Goal: Task Accomplishment & Management: Manage account settings

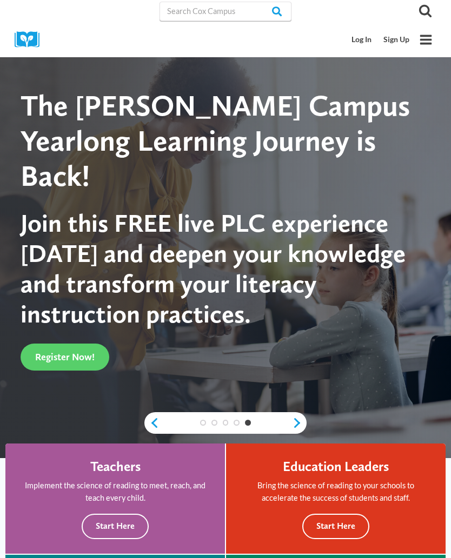
click at [355, 36] on link "Log In" at bounding box center [362, 40] width 32 height 20
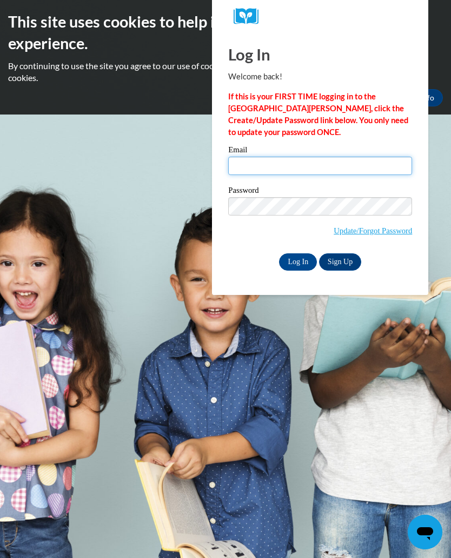
click at [306, 164] on input "Email" at bounding box center [320, 166] width 184 height 18
type input "nicnakevans19@gmail.com"
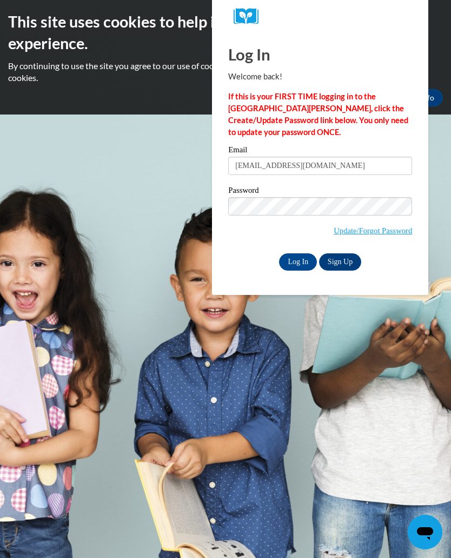
click at [340, 262] on link "Sign Up" at bounding box center [340, 261] width 42 height 17
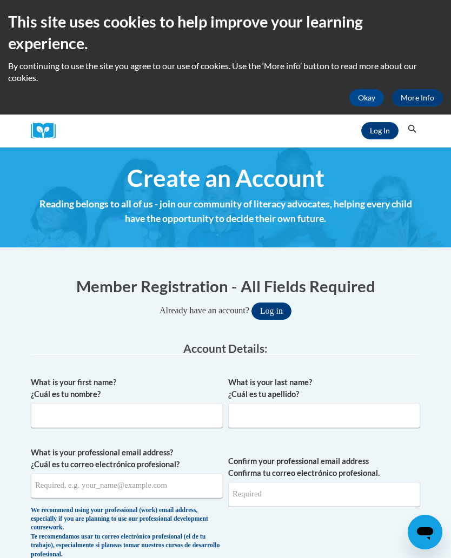
click at [384, 126] on link "Log In" at bounding box center [379, 130] width 37 height 17
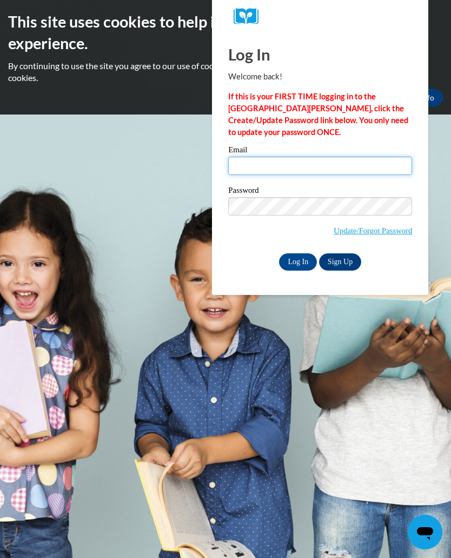
click at [288, 163] on input "Email" at bounding box center [320, 166] width 184 height 18
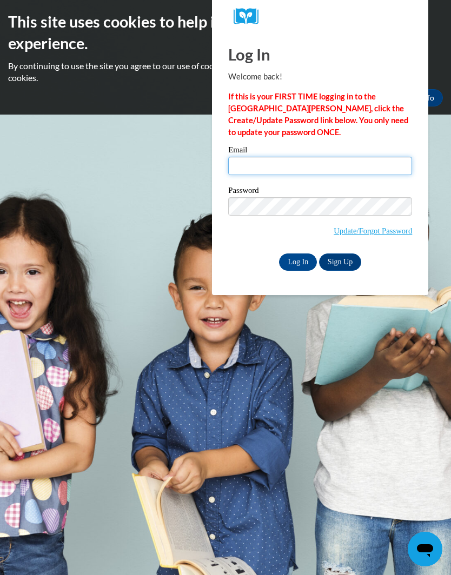
type input "n"
click at [299, 260] on input "Log In" at bounding box center [298, 261] width 38 height 17
click at [444, 6] on div "This site uses cookies to help improve your learning experience. By continuing …" at bounding box center [225, 57] width 451 height 115
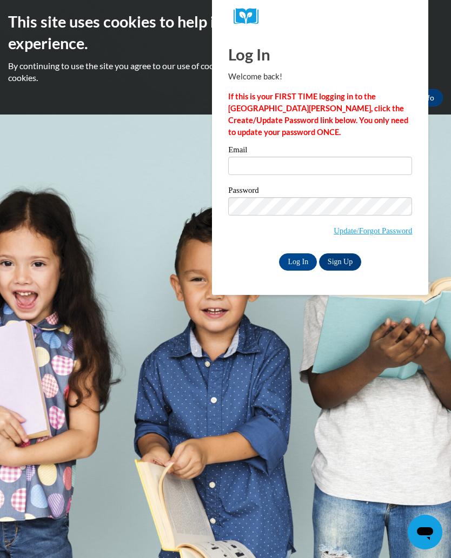
click at [448, 177] on body "This site uses cookies to help improve your learning experience. By continuing …" at bounding box center [225, 279] width 451 height 558
click at [306, 253] on input "Log In" at bounding box center [298, 261] width 38 height 17
type input "[EMAIL_ADDRESS][DOMAIN_NAME]"
click at [306, 260] on input "Log In" at bounding box center [298, 261] width 38 height 17
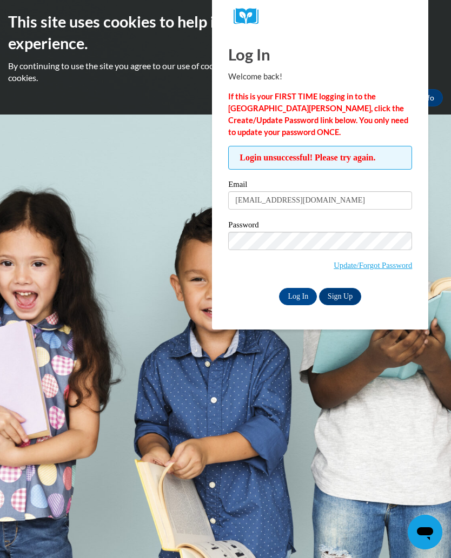
click at [346, 385] on body "This site uses cookies to help improve your learning experience. By continuing …" at bounding box center [225, 279] width 451 height 558
click at [351, 384] on body "This site uses cookies to help improve your learning experience. By continuing …" at bounding box center [225, 279] width 451 height 558
click at [441, 133] on body "This site uses cookies to help improve your learning experience. By continuing …" at bounding box center [225, 279] width 451 height 558
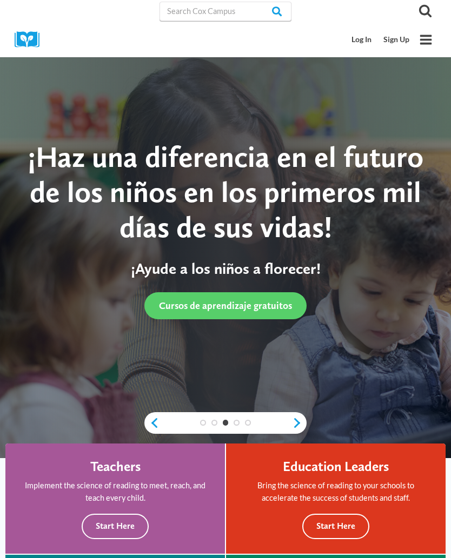
click at [360, 45] on link "Log In" at bounding box center [362, 40] width 32 height 20
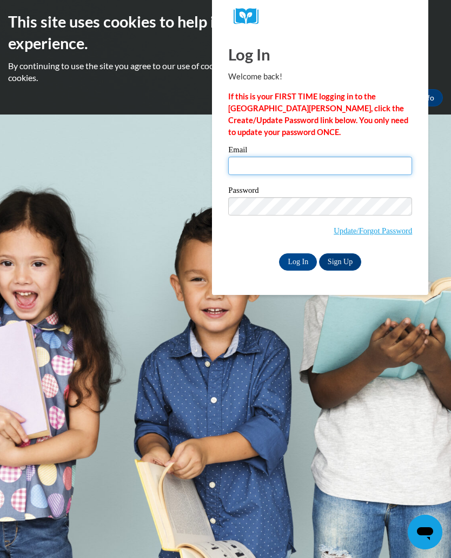
click at [319, 165] on input "Email" at bounding box center [320, 166] width 184 height 18
type input "nicnakevans19@gmail.com"
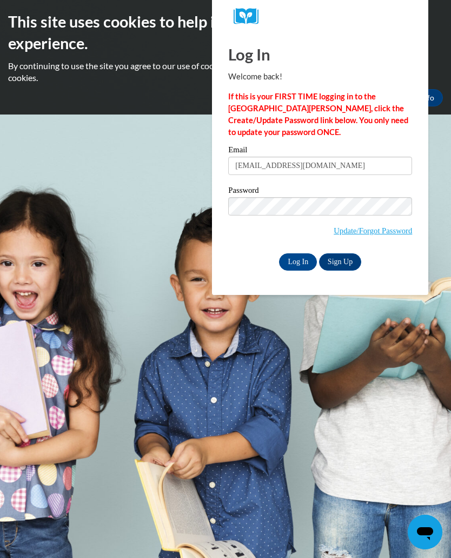
click at [294, 258] on input "Log In" at bounding box center [298, 261] width 38 height 17
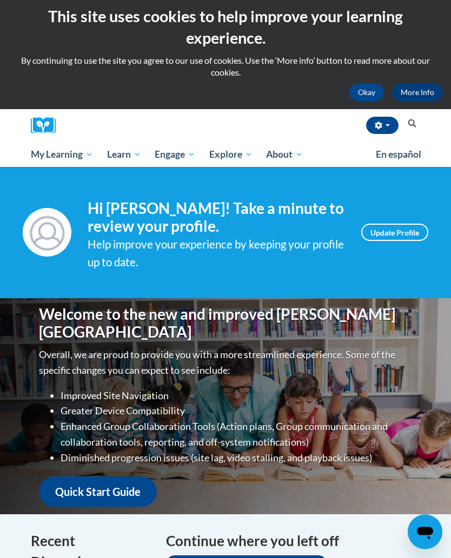
scroll to position [5, 0]
click at [0, 0] on span "My Course Progress" at bounding box center [0, 0] width 0 height 0
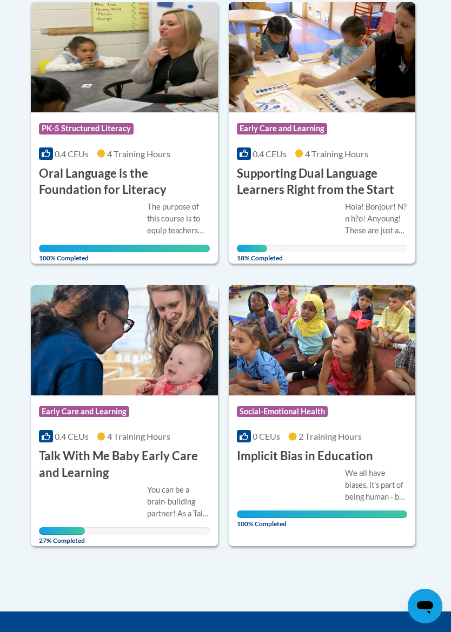
scroll to position [337, 0]
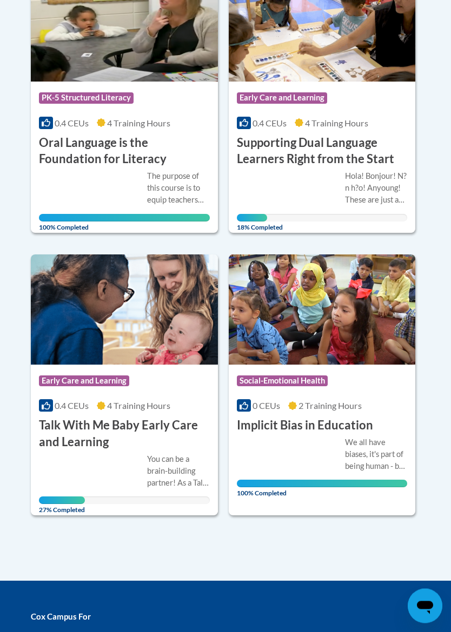
click at [156, 401] on span "4 Training Hours" at bounding box center [138, 406] width 63 height 10
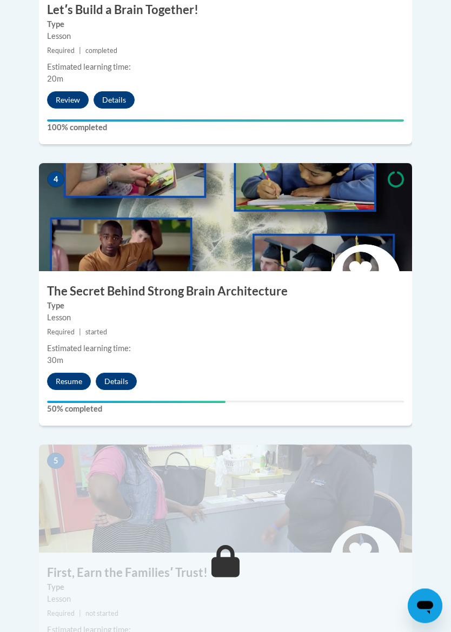
scroll to position [1195, 0]
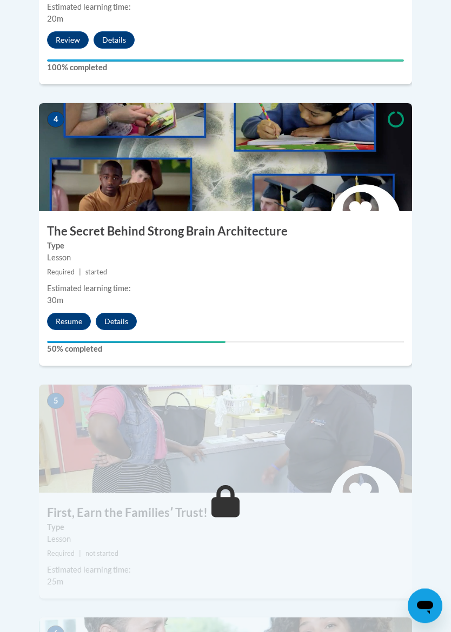
click at [75, 313] on button "Resume" at bounding box center [69, 321] width 44 height 17
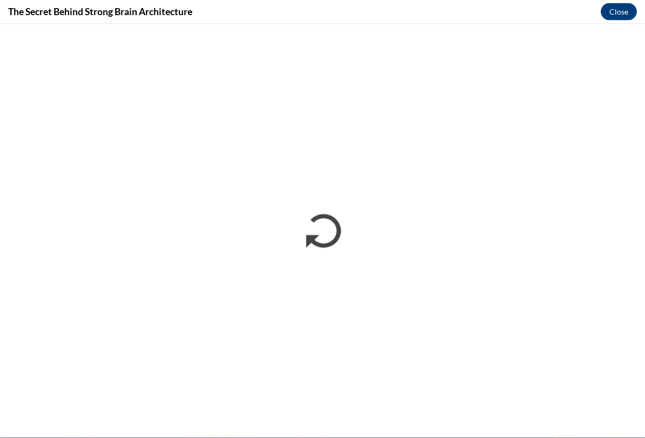
scroll to position [1121, 0]
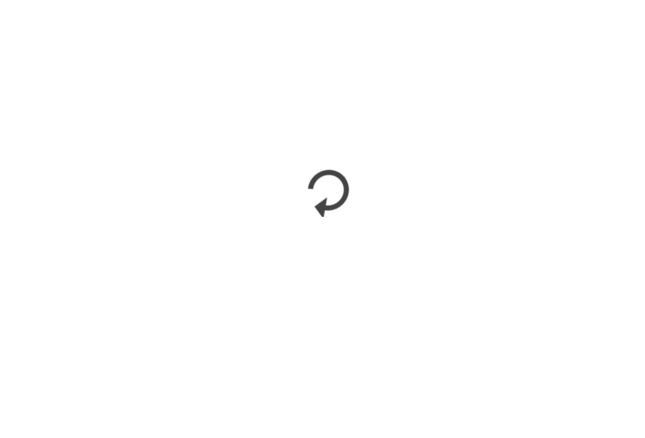
scroll to position [1089, 0]
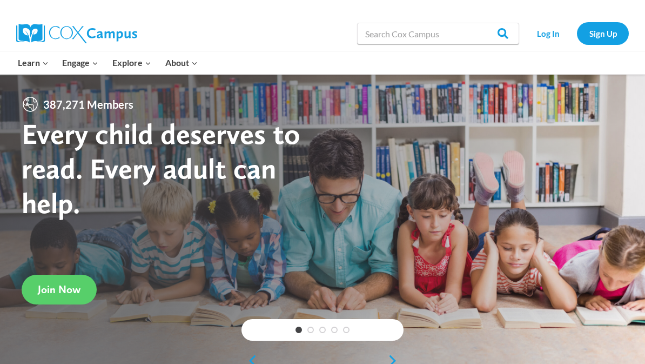
click at [555, 32] on link "Log In" at bounding box center [548, 33] width 47 height 22
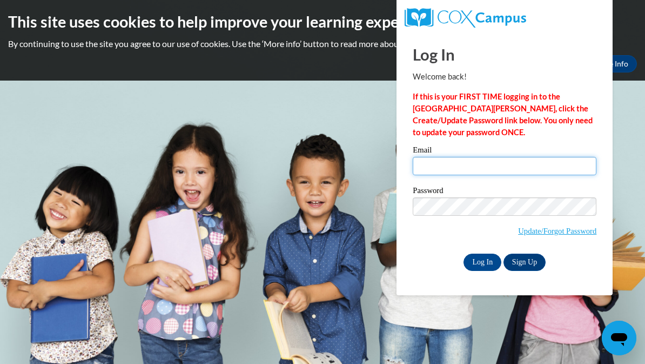
click at [478, 160] on input "Email" at bounding box center [505, 166] width 184 height 18
type input "nicnakevans19@gmail.com"
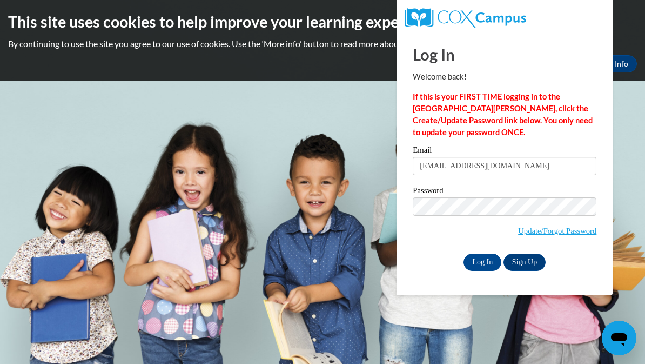
click at [486, 253] on input "Log In" at bounding box center [483, 261] width 38 height 17
click at [481, 269] on input "Log In" at bounding box center [483, 261] width 38 height 17
click at [479, 261] on input "Log In" at bounding box center [483, 261] width 38 height 17
click at [484, 261] on input "Log In" at bounding box center [483, 261] width 38 height 17
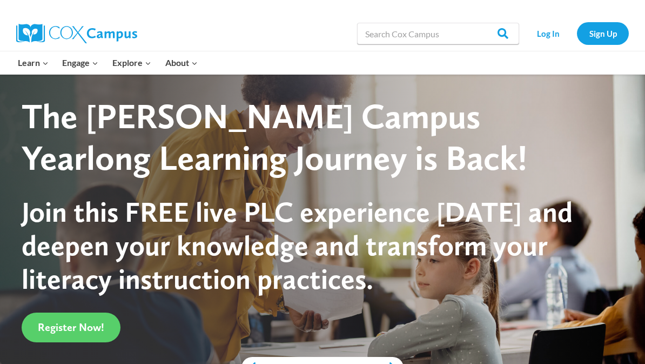
click at [551, 33] on link "Log In" at bounding box center [548, 33] width 47 height 22
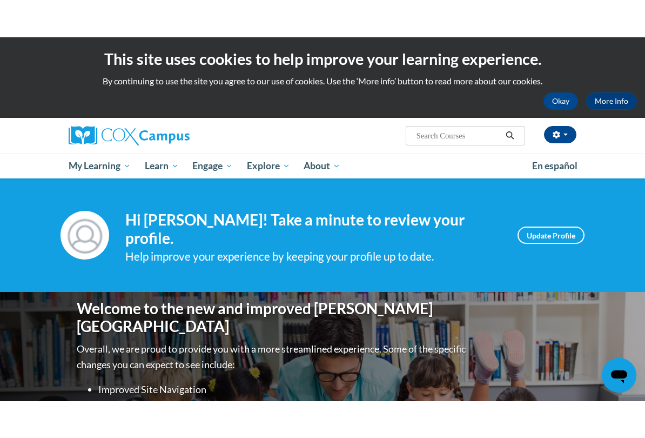
scroll to position [18, 0]
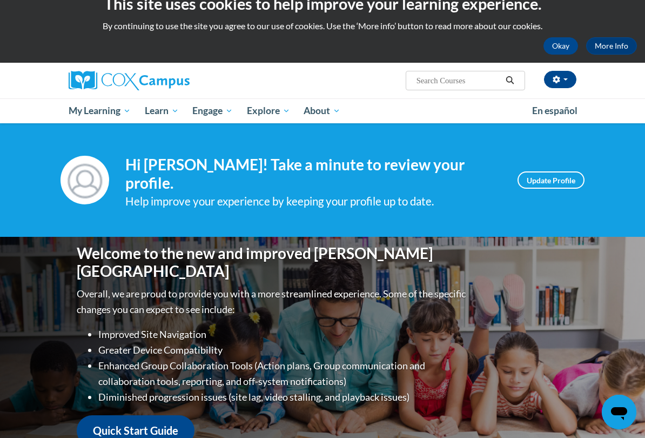
click at [0, 0] on span "My Course Progress" at bounding box center [0, 0] width 0 height 0
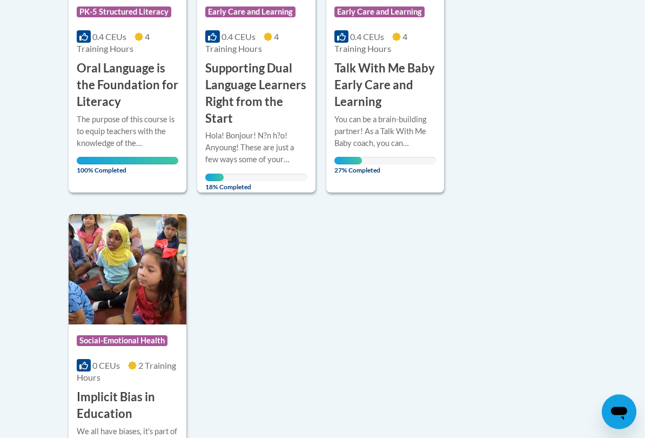
scroll to position [388, 0]
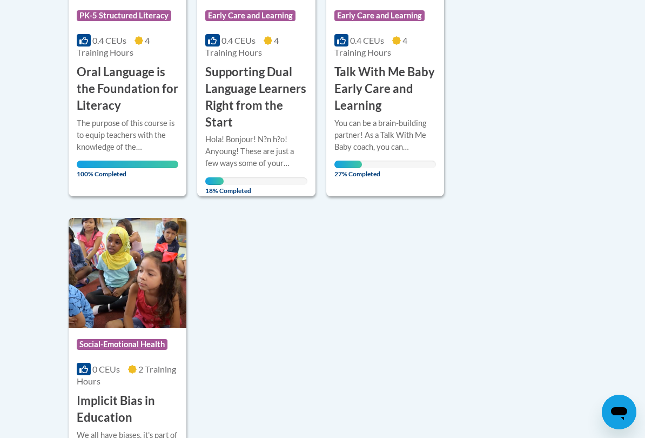
click at [391, 79] on h3 "Talk With Me Baby Early Care and Learning" at bounding box center [385, 89] width 102 height 50
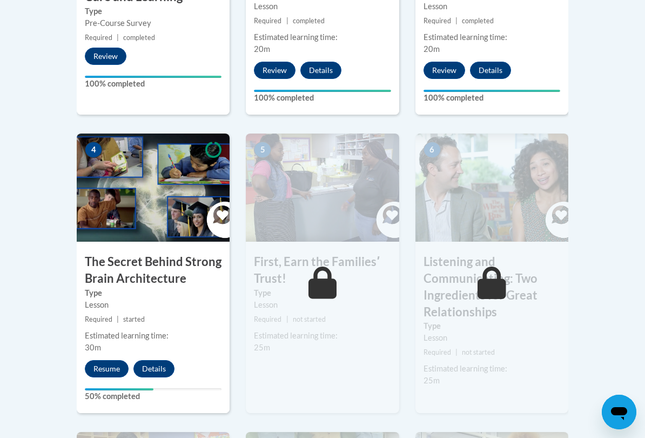
scroll to position [616, 0]
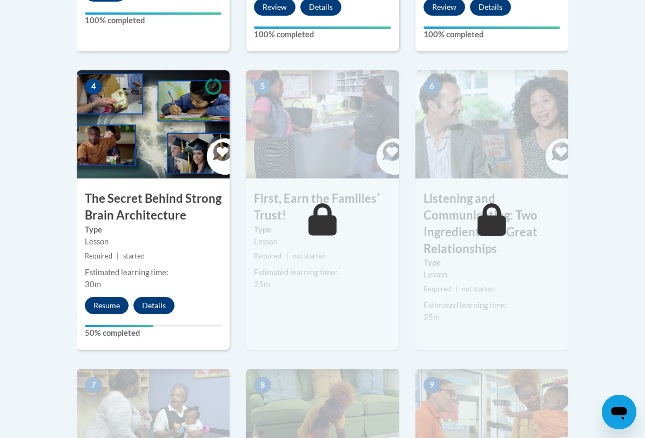
click at [106, 298] on button "Resume" at bounding box center [107, 305] width 44 height 17
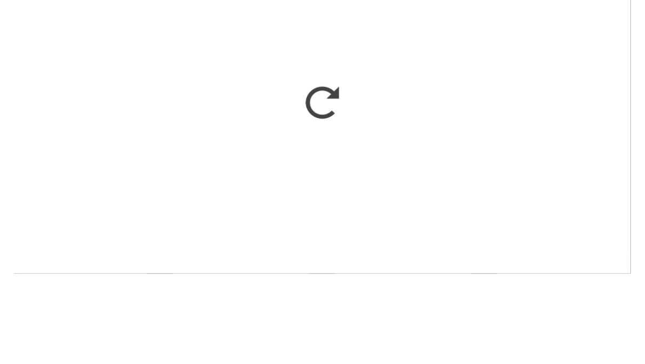
scroll to position [821, 0]
